Goal: Task Accomplishment & Management: Complete application form

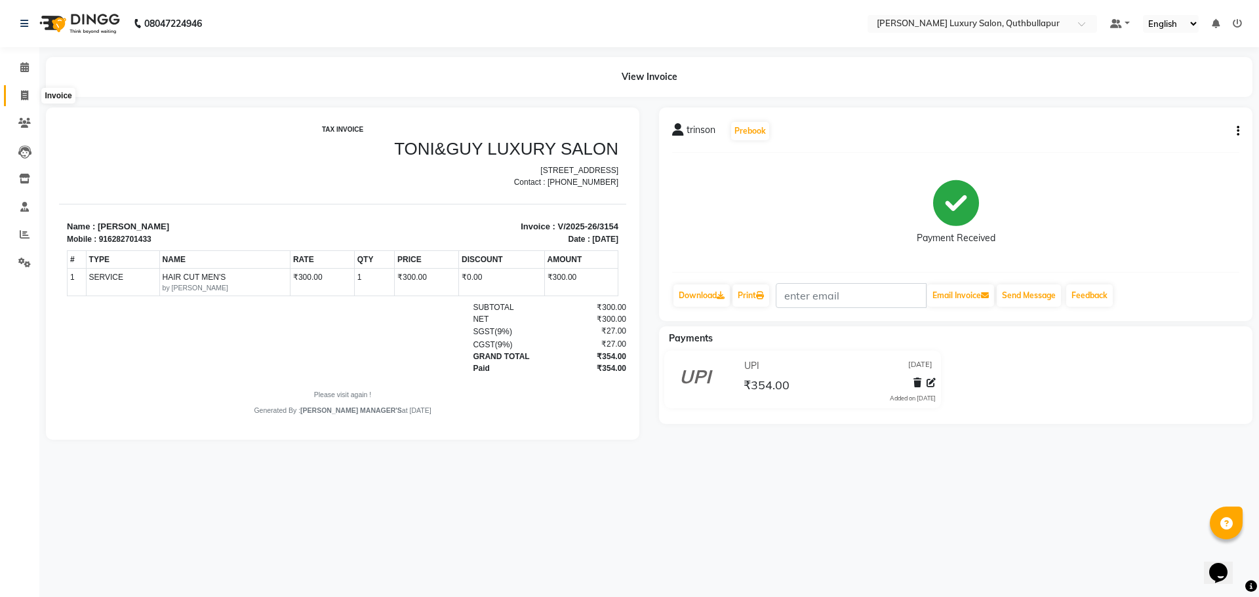
click at [23, 90] on icon at bounding box center [24, 95] width 7 height 10
select select "service"
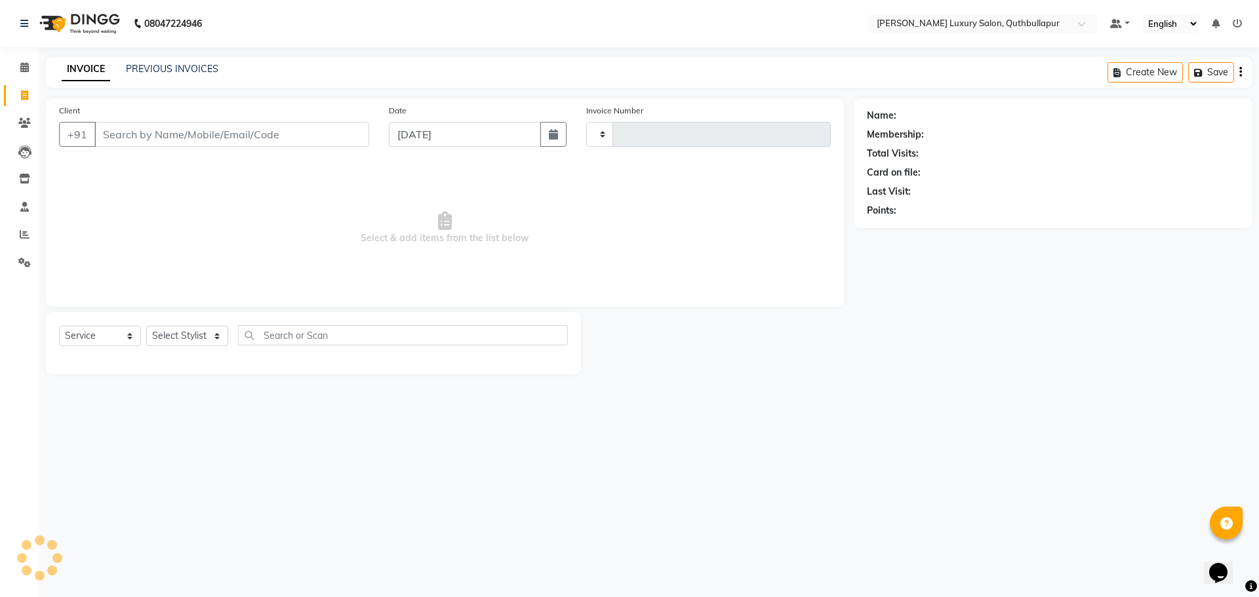
type input "3155"
select select "5816"
click at [192, 337] on select "Select Stylist" at bounding box center [187, 336] width 82 height 20
click at [189, 325] on div "Select Service Product Membership Package Voucher Prepaid Gift Card Select Styl…" at bounding box center [313, 340] width 509 height 31
click at [189, 334] on select "Select Stylist [PERSON_NAME] SHAKE AHON [PERSON_NAME] [PERSON_NAME] [PERSON_NAM…" at bounding box center [194, 336] width 96 height 20
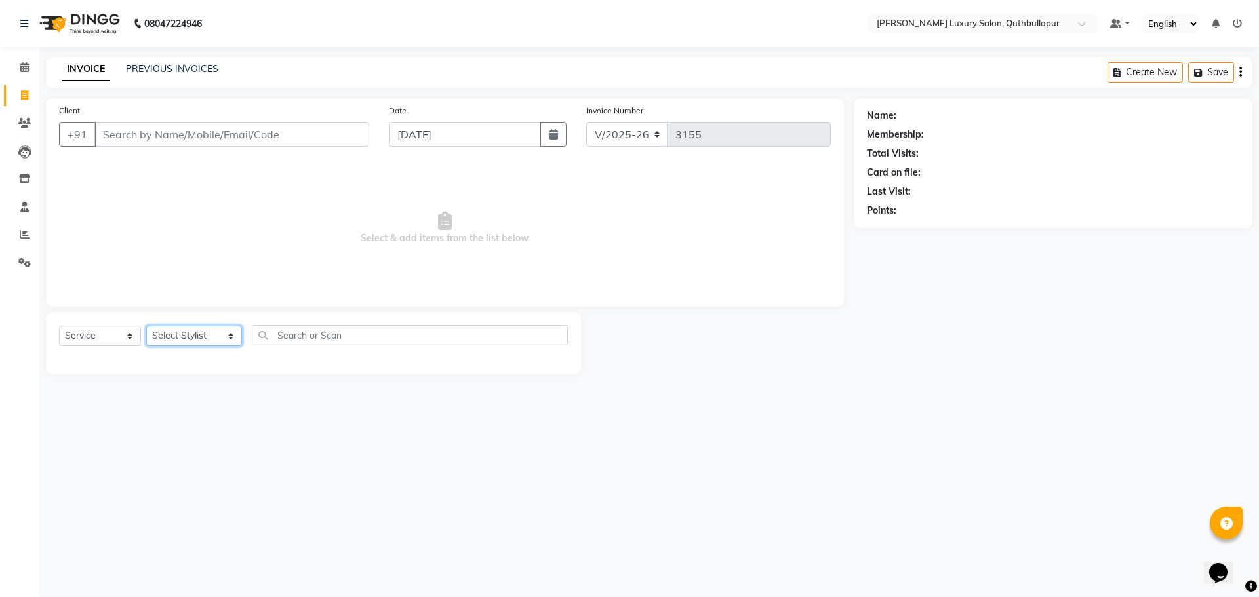
select select "83845"
click at [146, 326] on select "Select Stylist [PERSON_NAME] SHAKE AHON [PERSON_NAME] [PERSON_NAME] [PERSON_NAM…" at bounding box center [194, 336] width 96 height 20
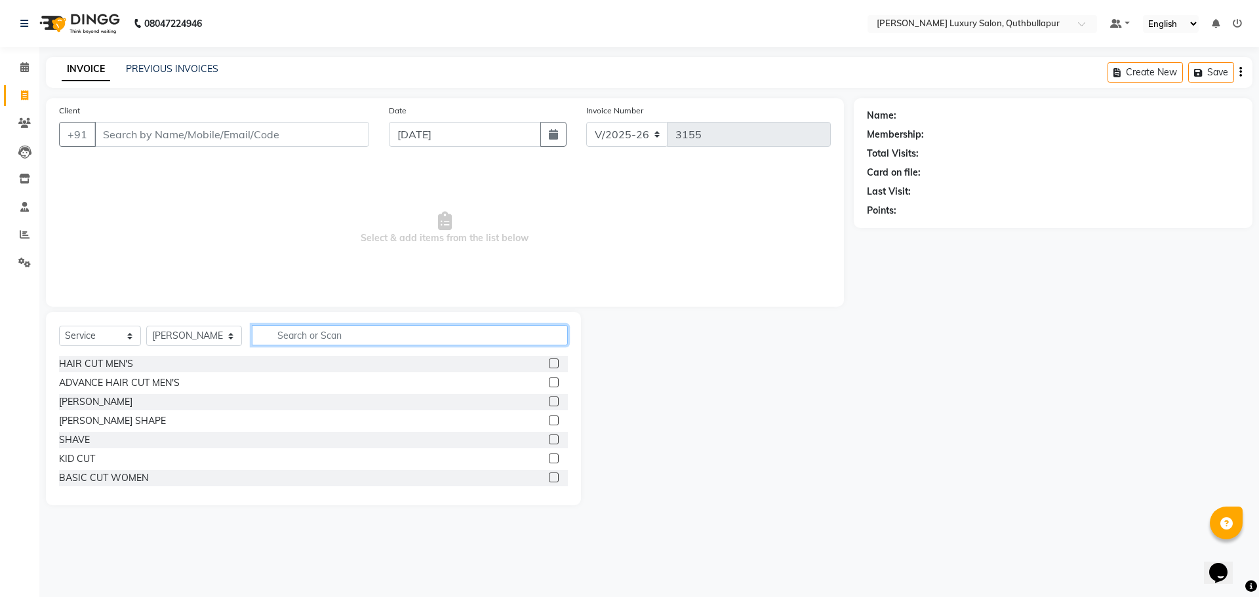
click at [313, 340] on input "text" at bounding box center [410, 335] width 316 height 20
type input "y"
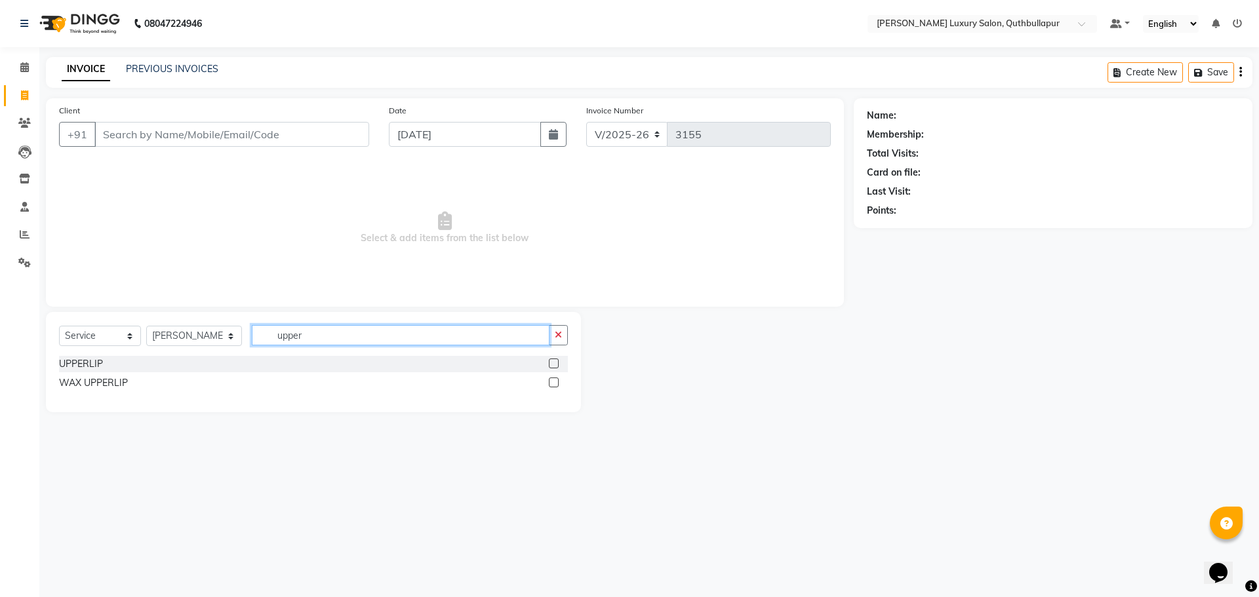
type input "upper"
click at [550, 383] on label at bounding box center [554, 383] width 10 height 10
click at [550, 383] on input "checkbox" at bounding box center [553, 383] width 9 height 9
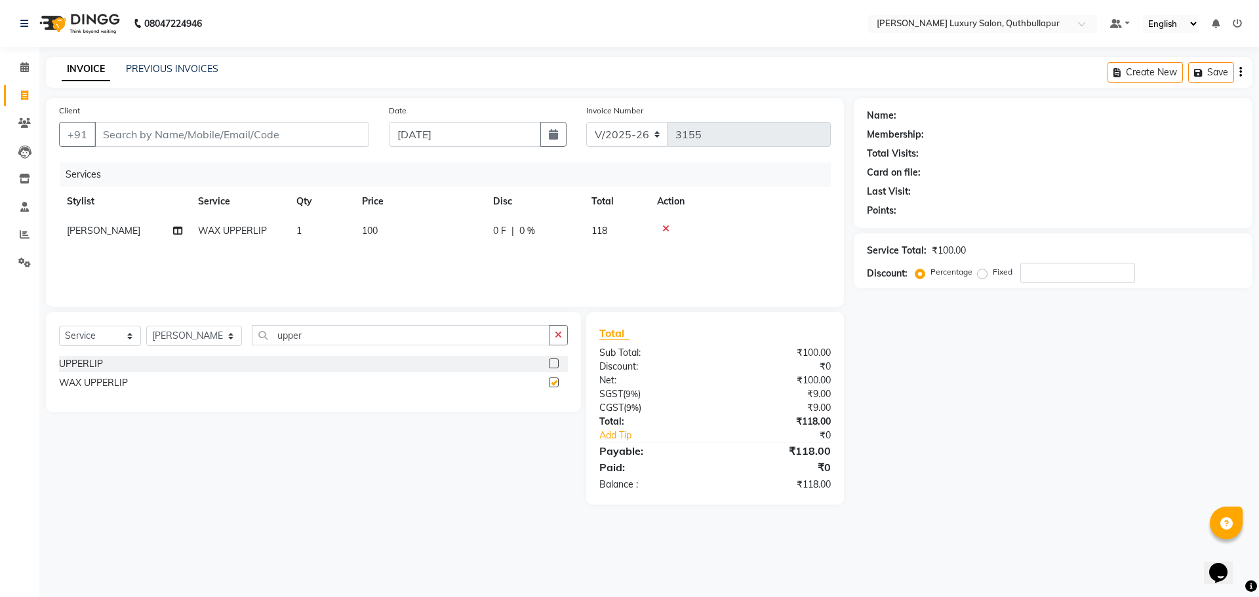
checkbox input "false"
click at [373, 336] on input "upper" at bounding box center [401, 335] width 298 height 20
type input "u"
type input "s"
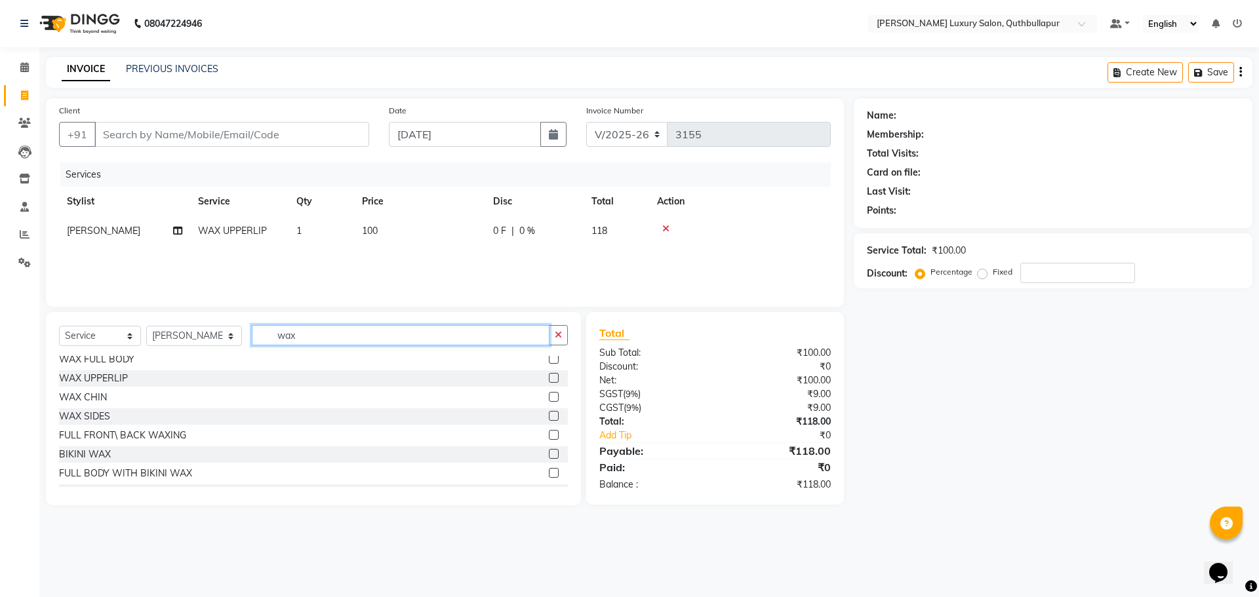
scroll to position [131, 0]
type input "wax"
click at [549, 387] on label at bounding box center [554, 385] width 10 height 10
click at [549, 387] on input "checkbox" at bounding box center [553, 385] width 9 height 9
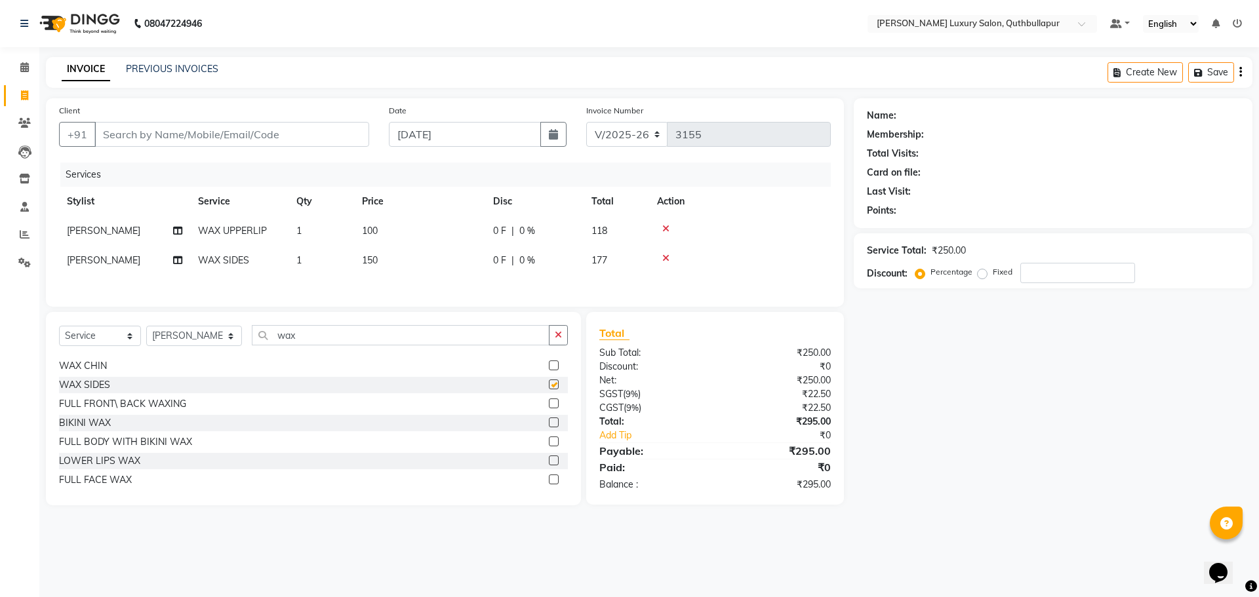
checkbox input "false"
click at [549, 366] on label at bounding box center [554, 366] width 10 height 10
click at [549, 366] on input "checkbox" at bounding box center [553, 366] width 9 height 9
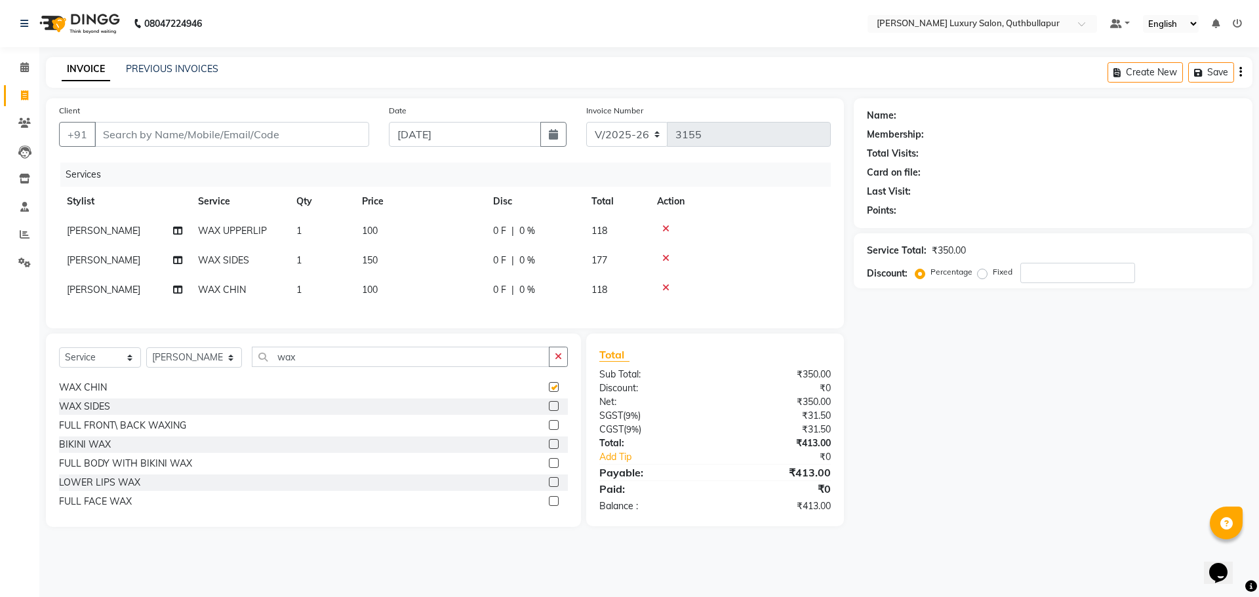
checkbox input "false"
click at [558, 367] on button "button" at bounding box center [558, 357] width 19 height 20
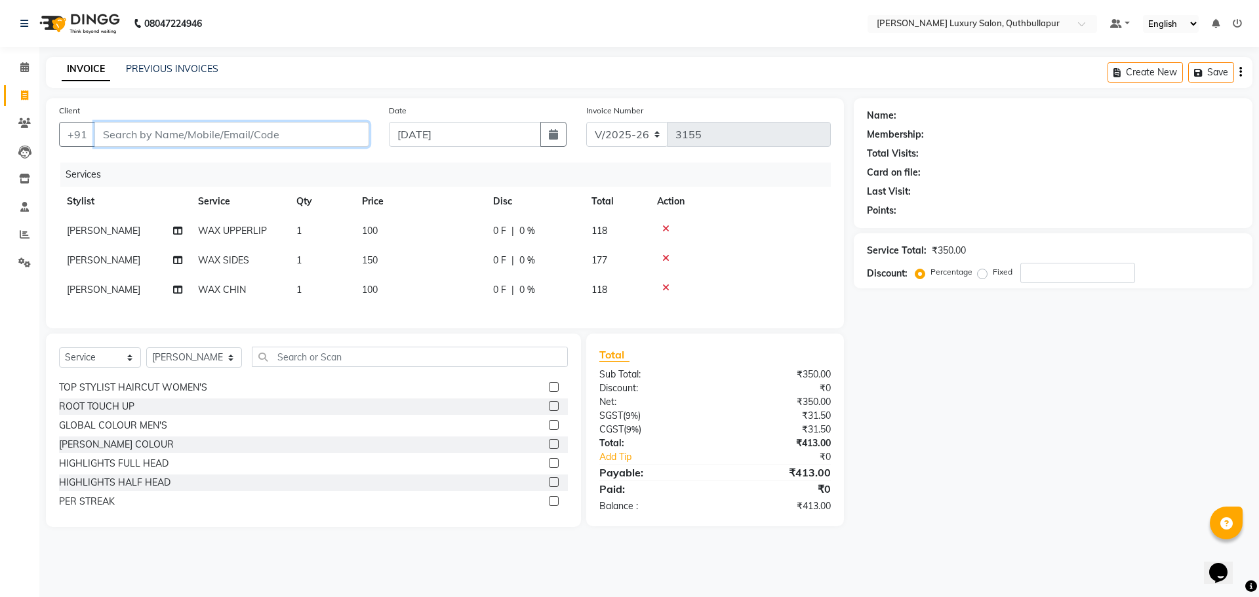
click at [172, 136] on input "Client" at bounding box center [231, 134] width 275 height 25
type input "8"
type input "0"
type input "8169630272"
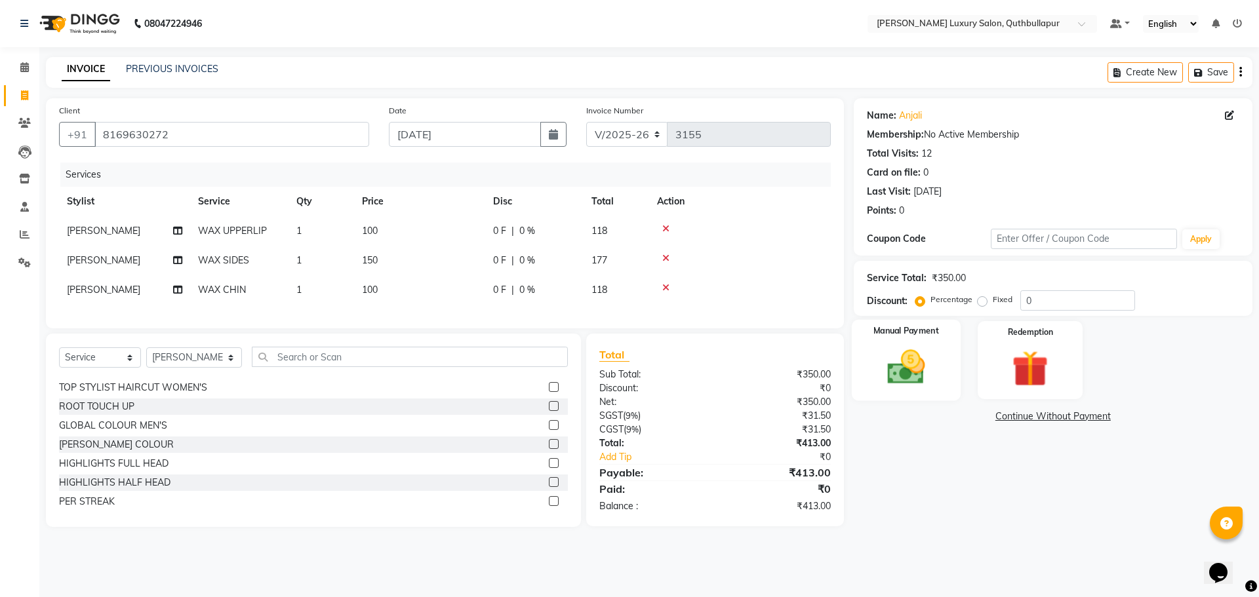
drag, startPoint x: 897, startPoint y: 355, endPoint x: 947, endPoint y: 401, distance: 66.8
click at [898, 355] on img at bounding box center [905, 367] width 59 height 42
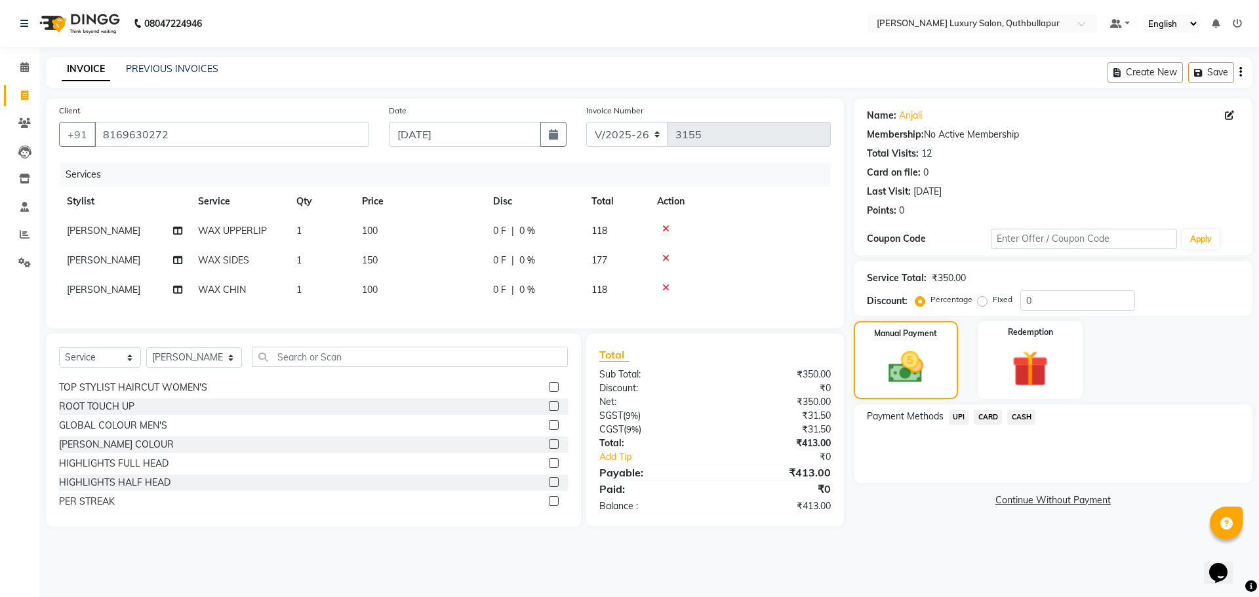
click at [954, 416] on span "UPI" at bounding box center [959, 417] width 20 height 15
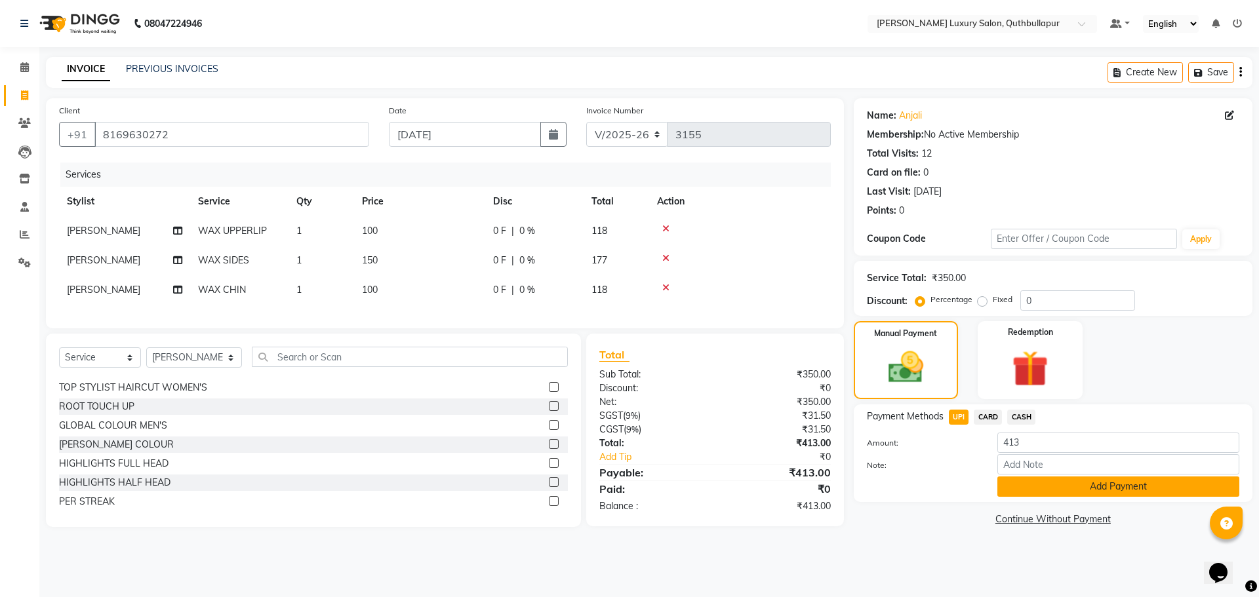
click at [1050, 483] on button "Add Payment" at bounding box center [1118, 487] width 242 height 20
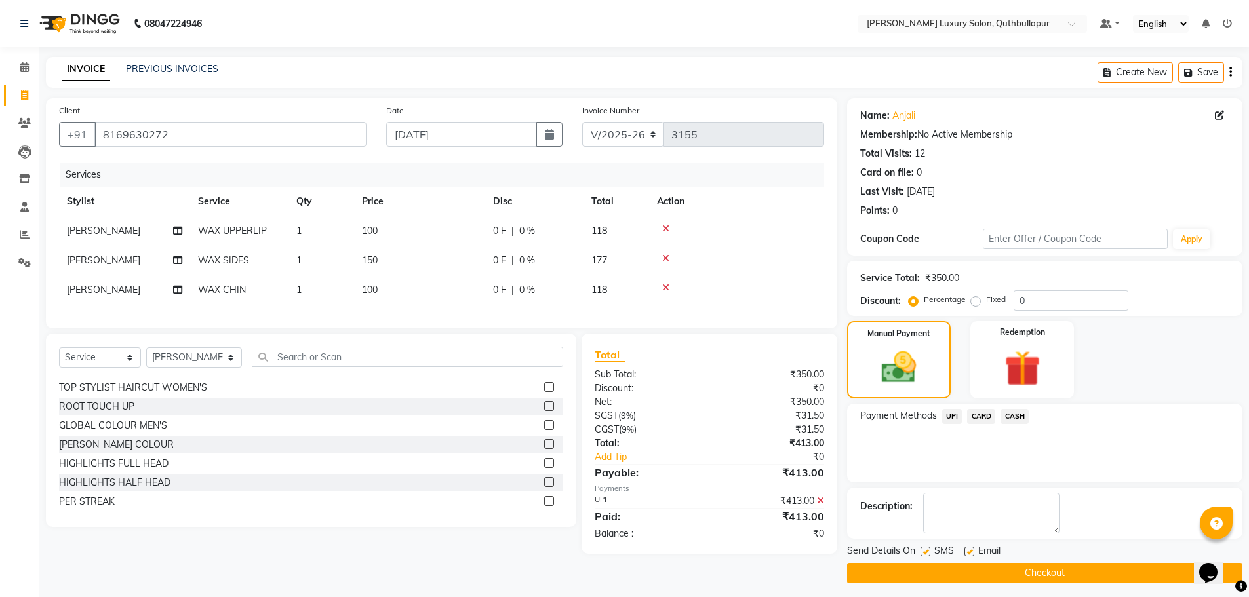
click at [1084, 576] on button "Checkout" at bounding box center [1044, 573] width 395 height 20
